Goal: Task Accomplishment & Management: Use online tool/utility

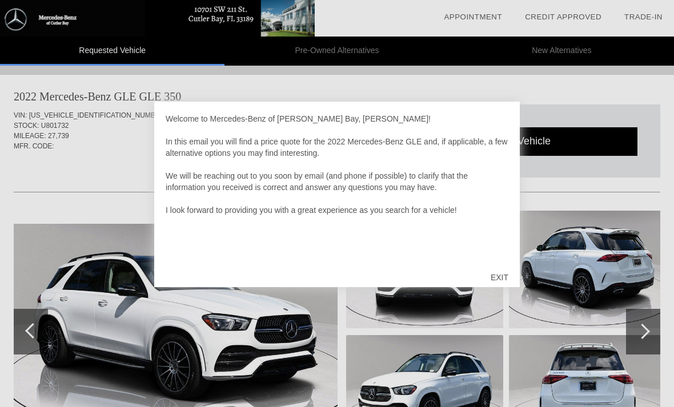
click at [504, 283] on div "EXIT" at bounding box center [499, 277] width 41 height 34
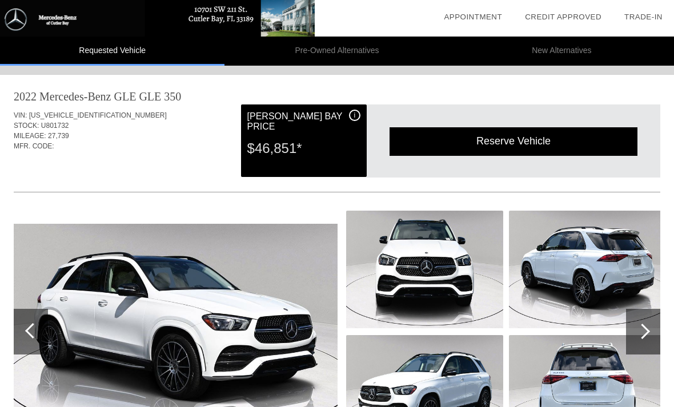
click at [256, 293] on img at bounding box center [176, 332] width 324 height 216
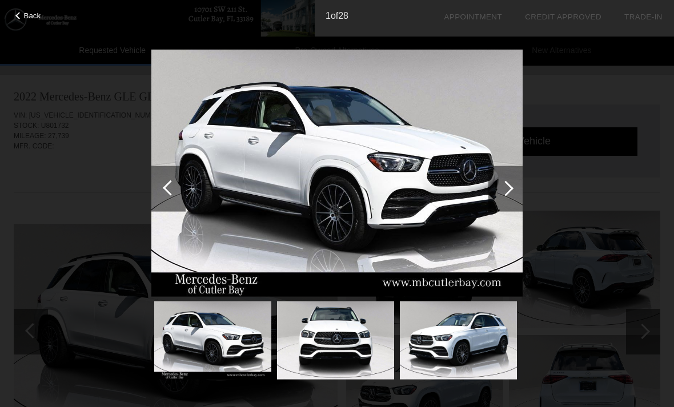
click at [512, 188] on div at bounding box center [505, 188] width 15 height 15
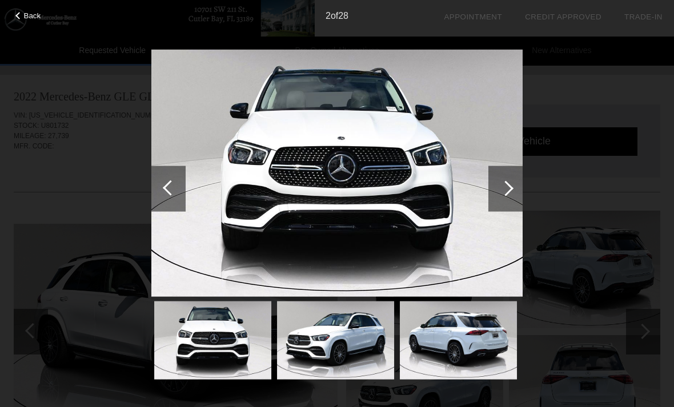
click at [505, 192] on div at bounding box center [505, 188] width 15 height 15
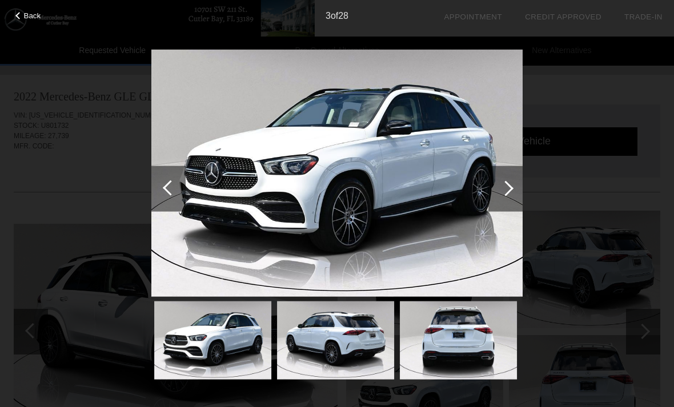
click at [505, 194] on div at bounding box center [505, 188] width 15 height 15
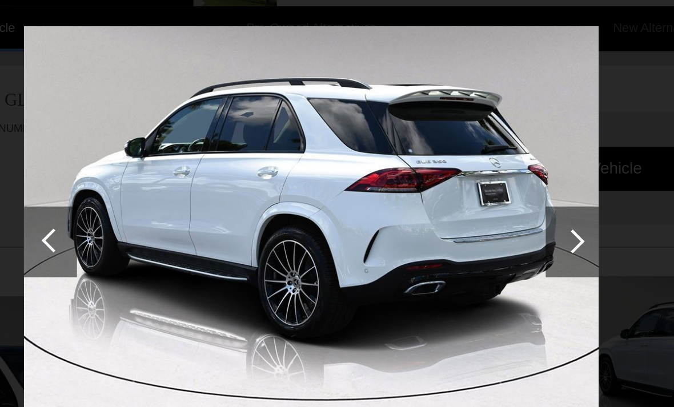
click at [498, 181] on div at bounding box center [505, 188] width 15 height 15
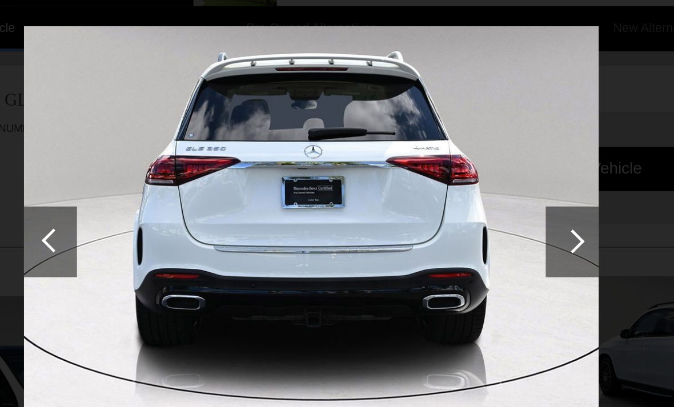
click at [498, 181] on div at bounding box center [505, 188] width 15 height 15
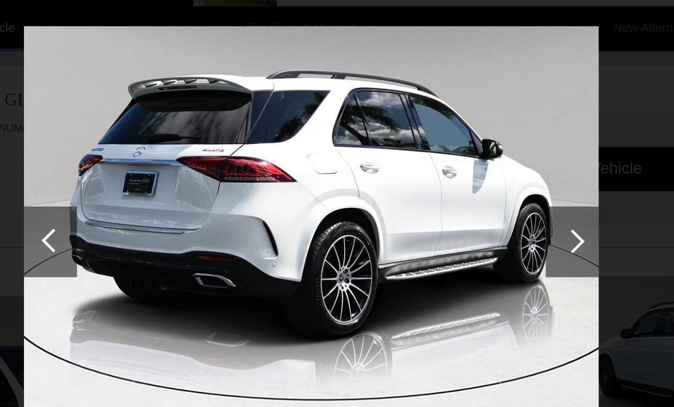
click at [498, 181] on div at bounding box center [505, 188] width 15 height 15
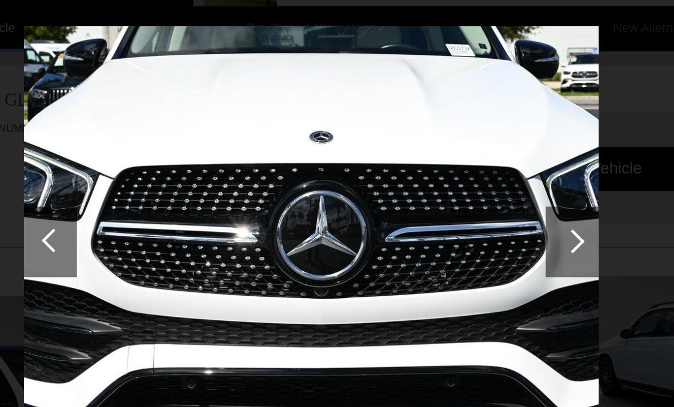
click at [498, 181] on div at bounding box center [505, 188] width 15 height 15
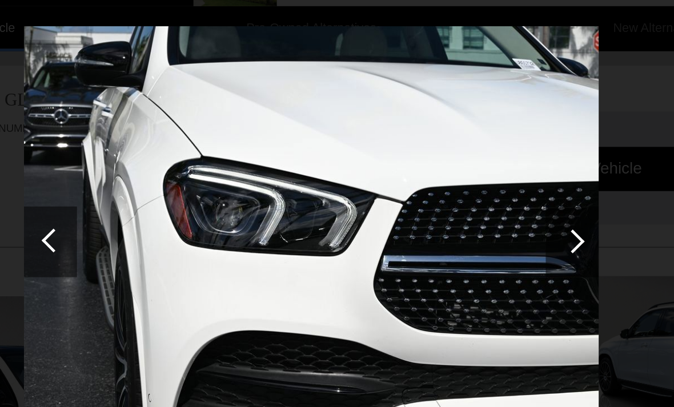
click at [488, 166] on div at bounding box center [505, 189] width 34 height 46
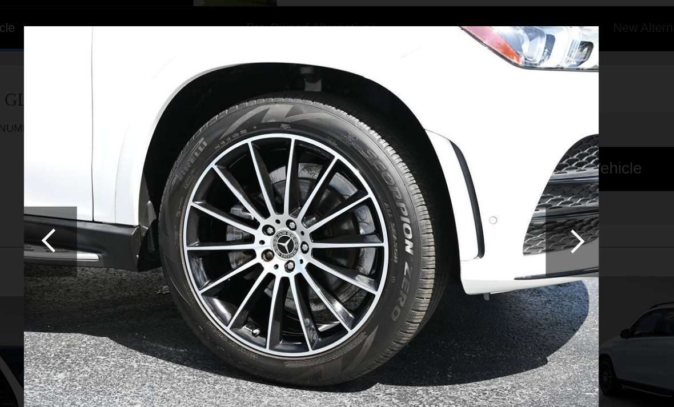
click at [498, 181] on div at bounding box center [505, 188] width 15 height 15
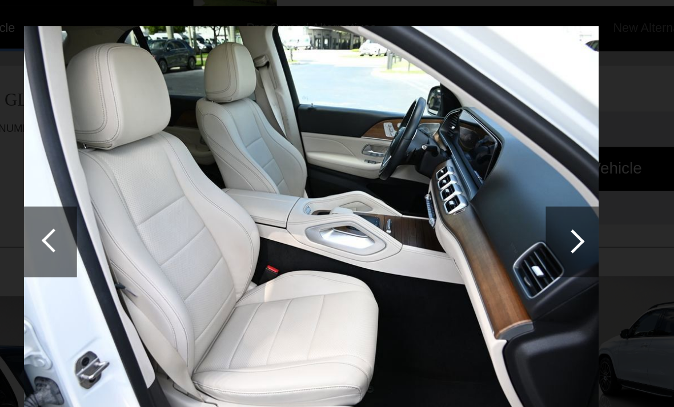
click at [498, 181] on div at bounding box center [505, 188] width 15 height 15
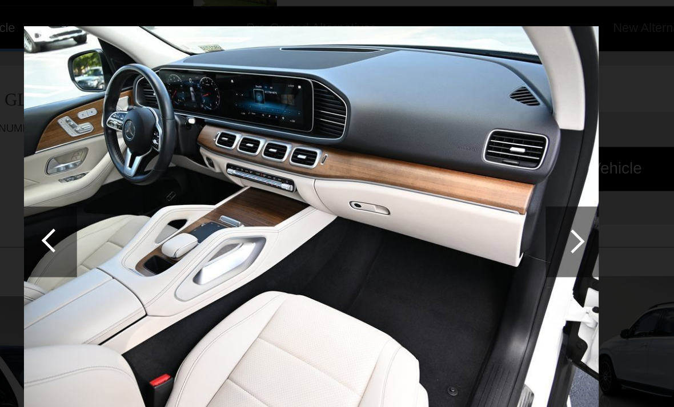
click at [498, 181] on div at bounding box center [505, 188] width 15 height 15
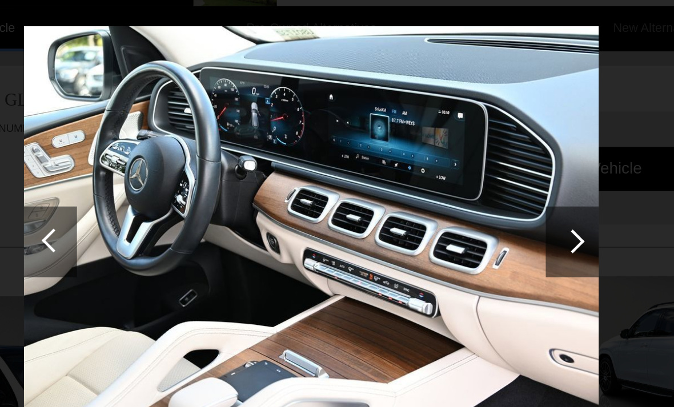
click at [498, 181] on div at bounding box center [505, 188] width 15 height 15
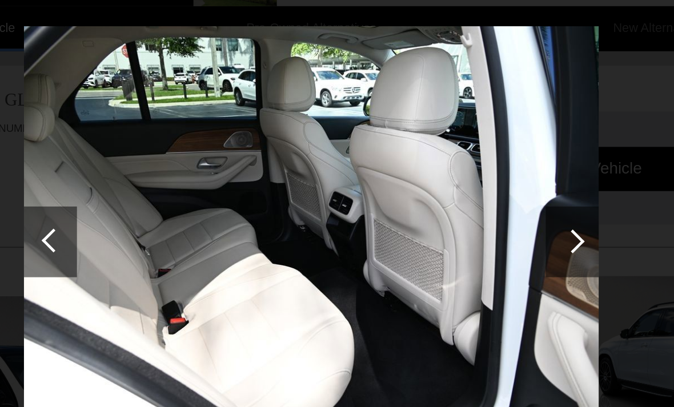
click at [498, 181] on div at bounding box center [505, 188] width 15 height 15
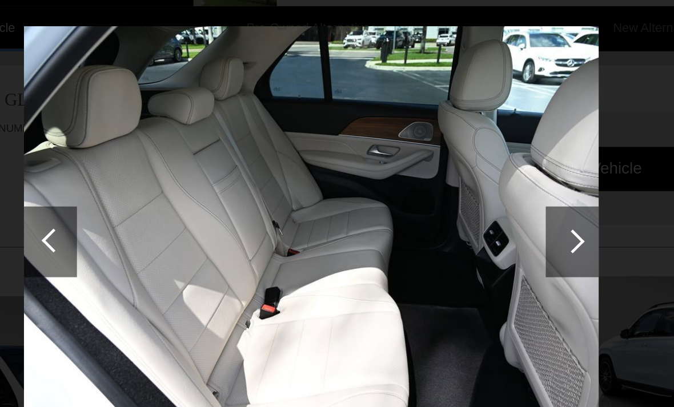
click at [498, 181] on div at bounding box center [505, 188] width 15 height 15
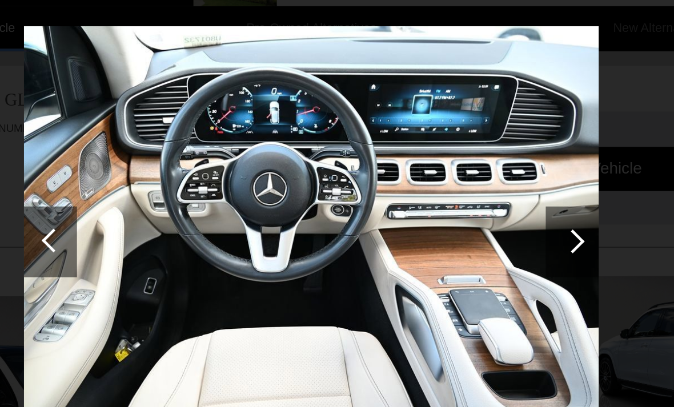
click at [498, 181] on div at bounding box center [505, 188] width 15 height 15
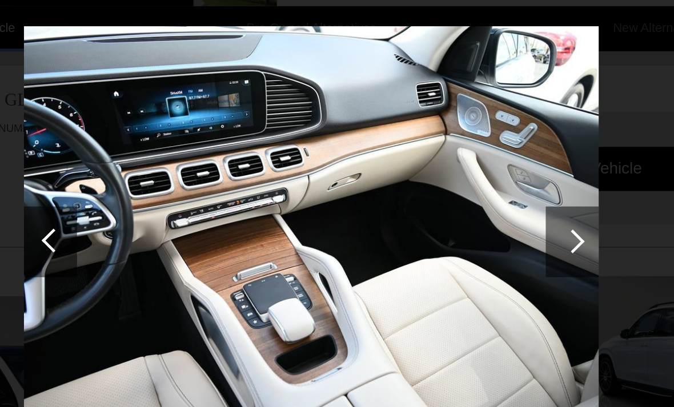
click at [498, 181] on div at bounding box center [505, 188] width 15 height 15
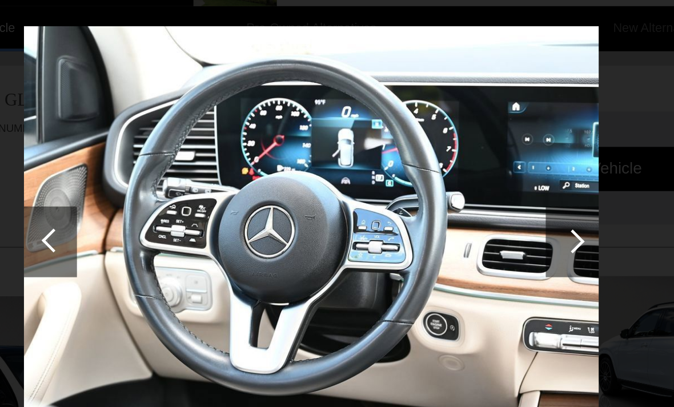
click at [498, 181] on div at bounding box center [505, 188] width 15 height 15
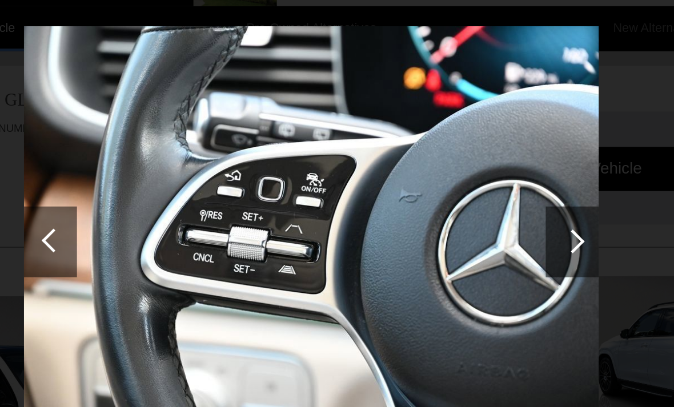
click at [498, 181] on div at bounding box center [505, 188] width 15 height 15
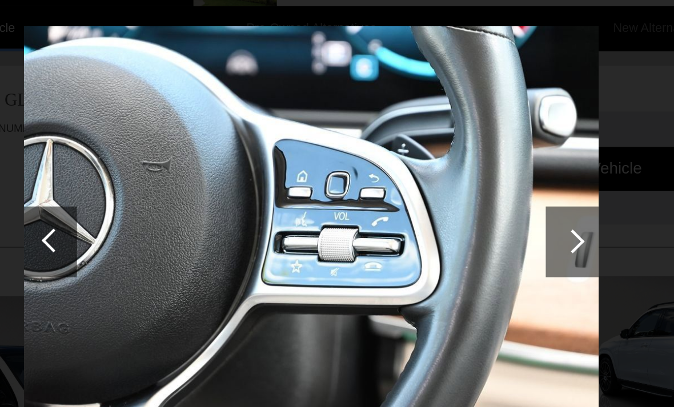
click at [498, 181] on div at bounding box center [505, 188] width 15 height 15
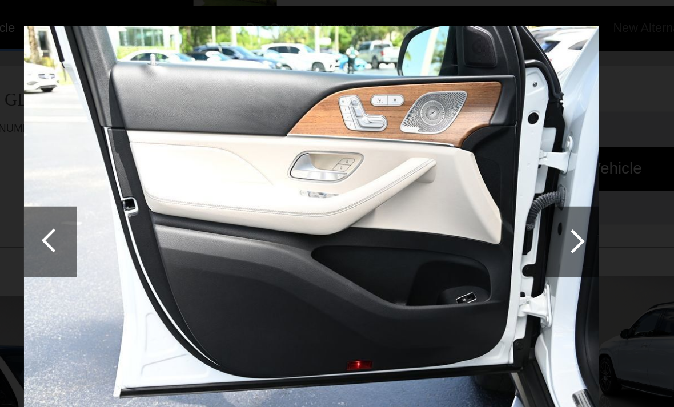
click at [498, 181] on div at bounding box center [505, 188] width 15 height 15
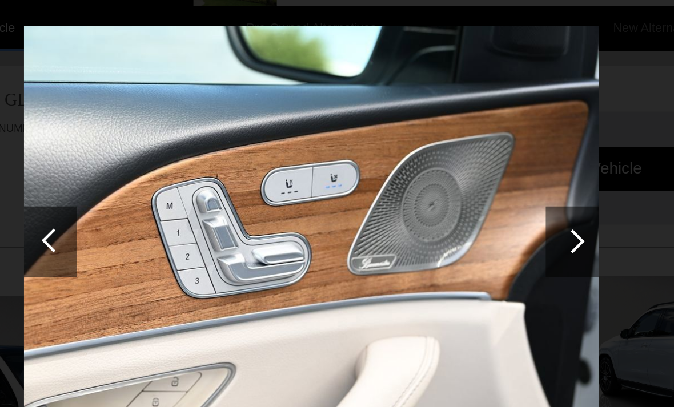
click at [498, 181] on div at bounding box center [505, 188] width 15 height 15
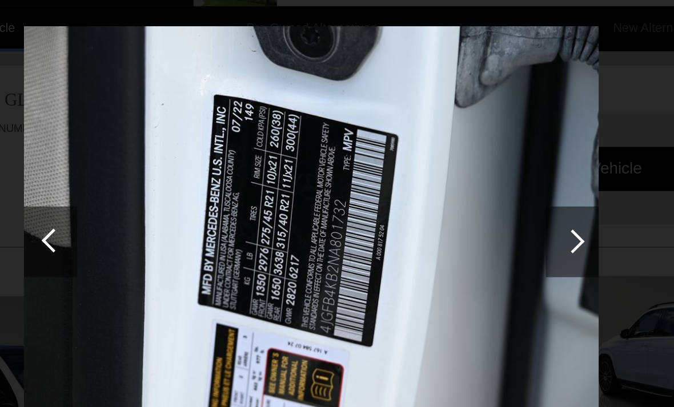
click at [498, 181] on div at bounding box center [505, 188] width 15 height 15
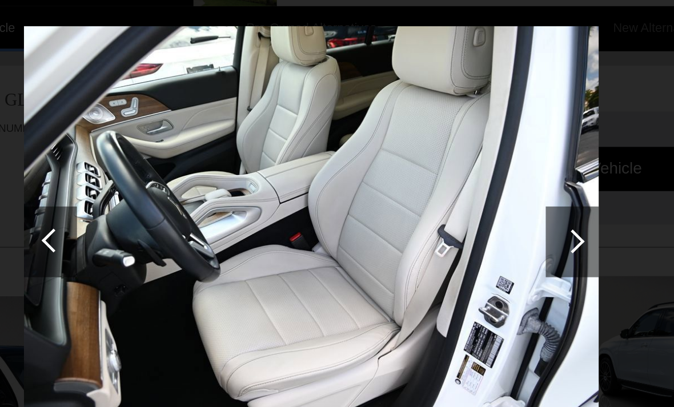
click at [498, 181] on div at bounding box center [505, 188] width 15 height 15
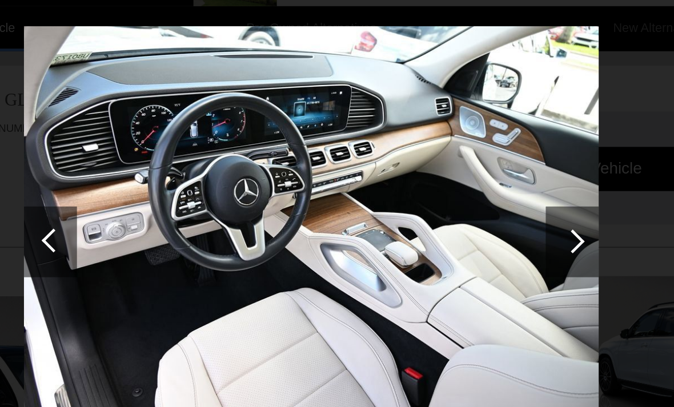
click at [498, 181] on div at bounding box center [505, 188] width 15 height 15
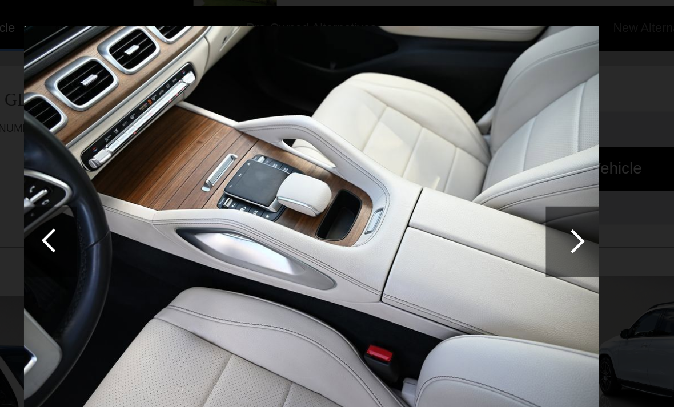
click at [498, 181] on div at bounding box center [505, 188] width 15 height 15
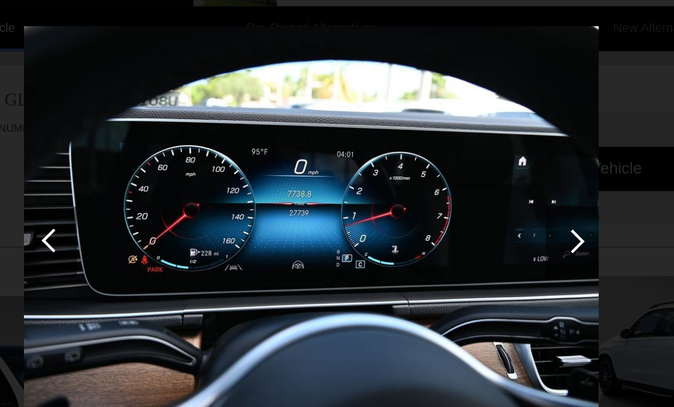
click at [488, 177] on div at bounding box center [505, 189] width 34 height 46
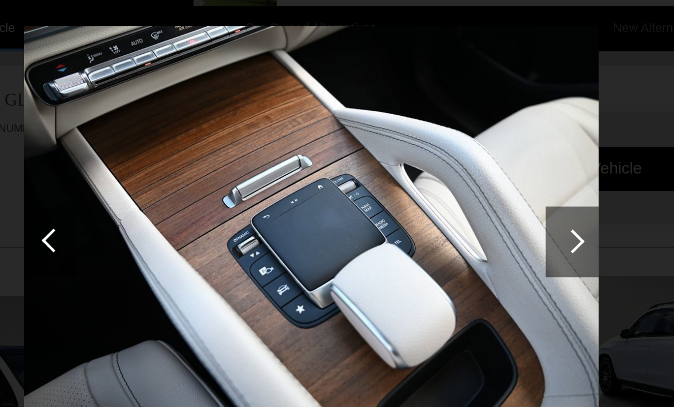
click at [498, 181] on div at bounding box center [505, 188] width 15 height 15
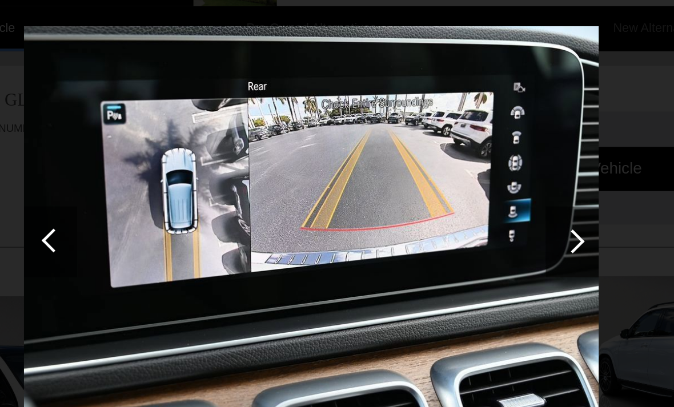
click at [498, 181] on div at bounding box center [505, 188] width 15 height 15
